Goal: Obtain resource: Download file/media

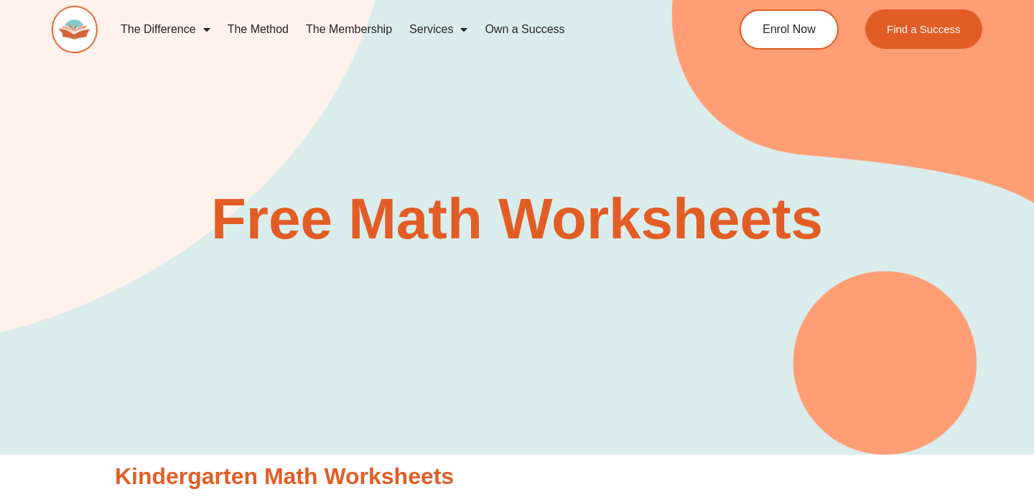
click at [403, 179] on section "Free Math Worksheets" at bounding box center [517, 199] width 1034 height 513
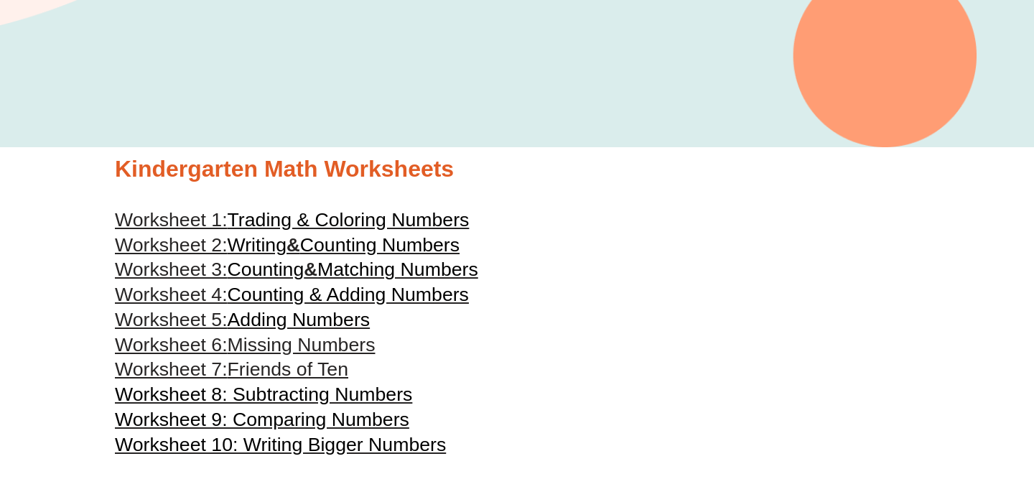
scroll to position [336, 0]
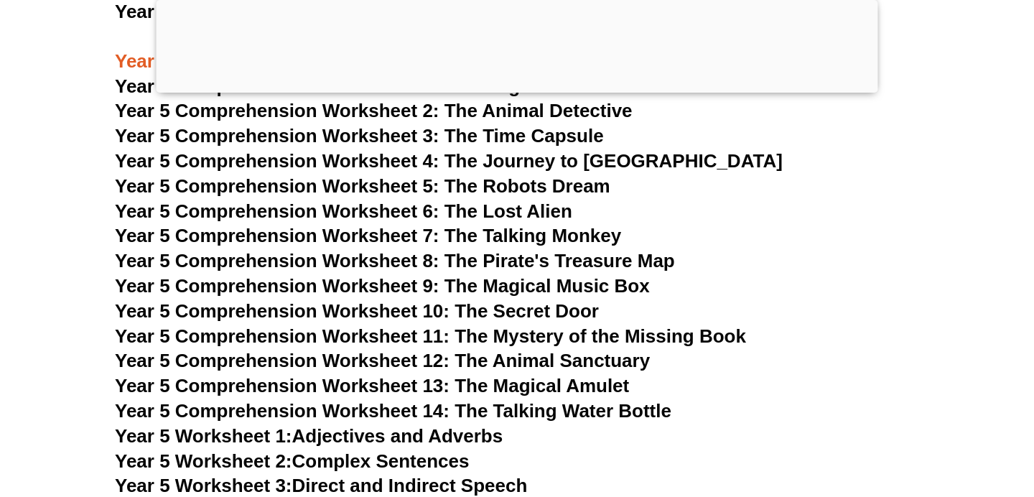
scroll to position [6781, 0]
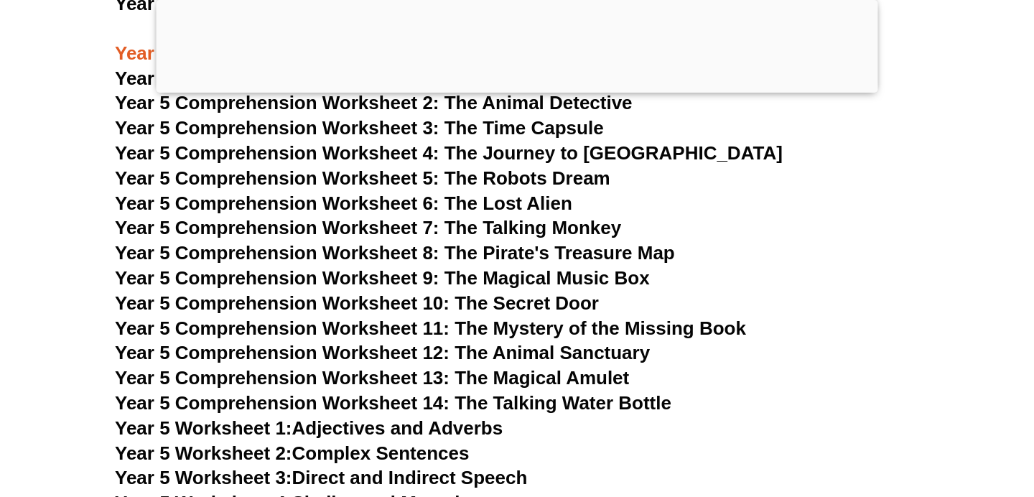
click at [512, 89] on div at bounding box center [518, 89] width 722 height 0
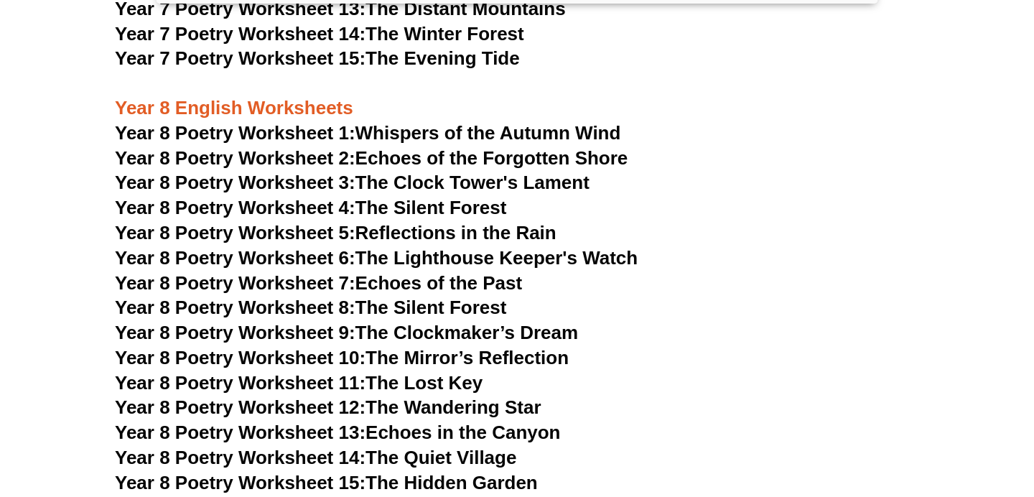
scroll to position [9319, 0]
click at [456, 421] on link "Year 8 Poetry Worksheet 13: Echoes in the Canyon" at bounding box center [338, 432] width 446 height 22
